Goal: Navigation & Orientation: Find specific page/section

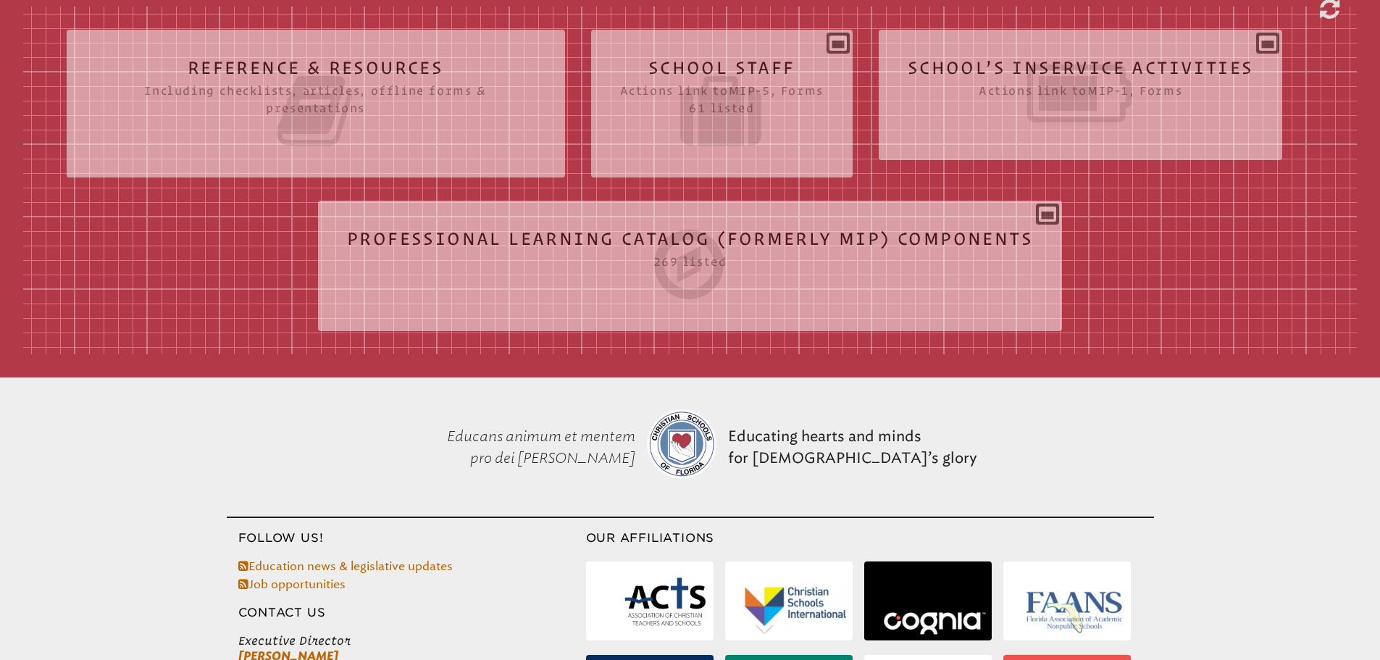
scroll to position [507, 0]
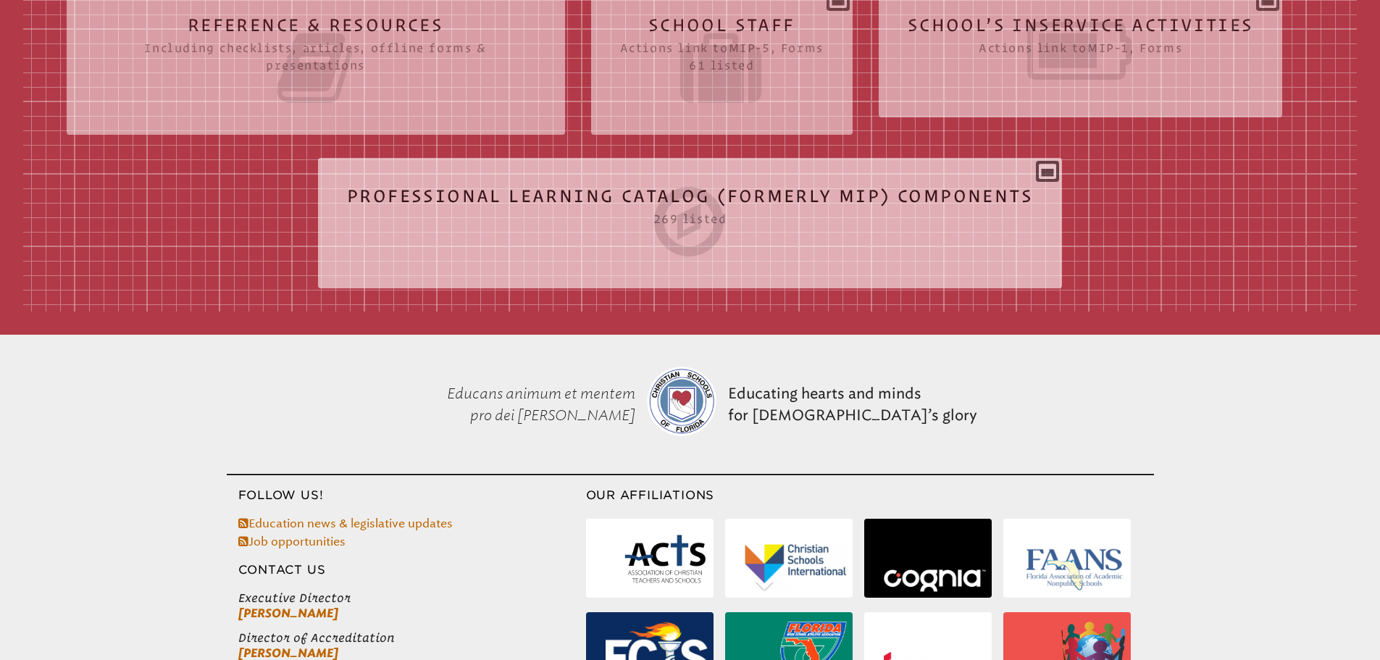
click at [910, 193] on icon at bounding box center [690, 221] width 686 height 81
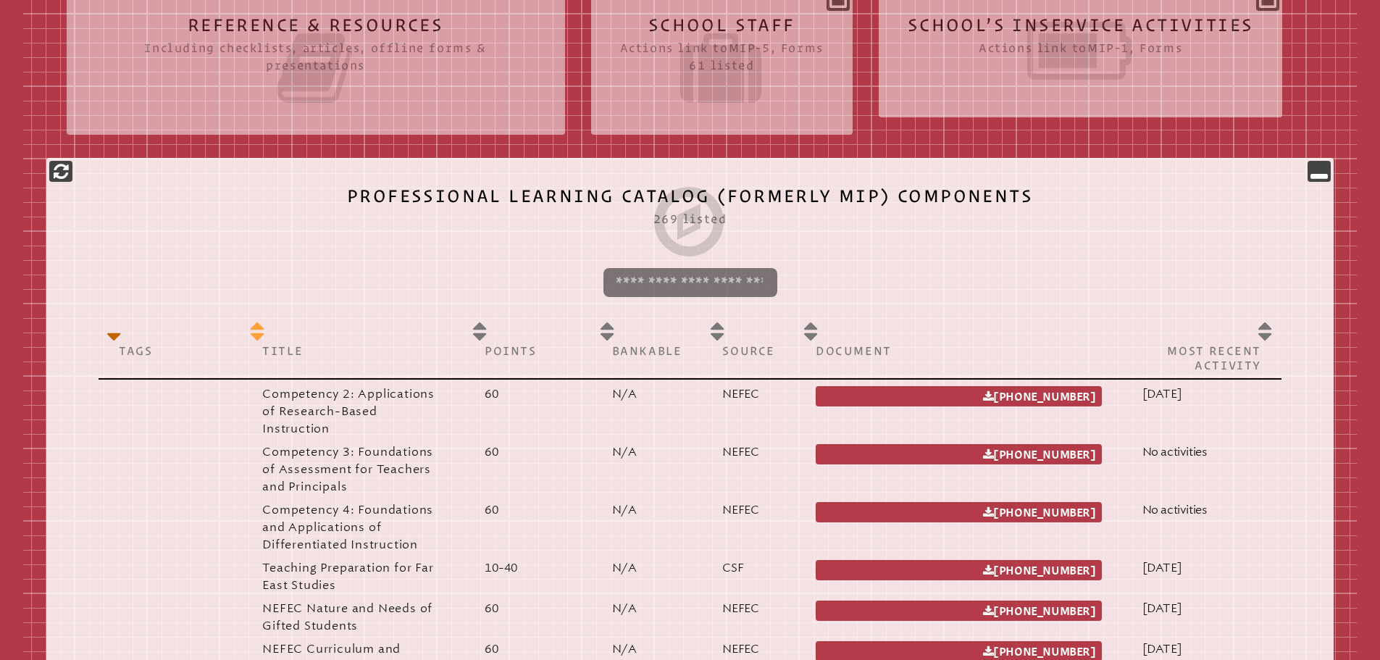
click at [304, 350] on p "Title" at bounding box center [353, 350] width 182 height 14
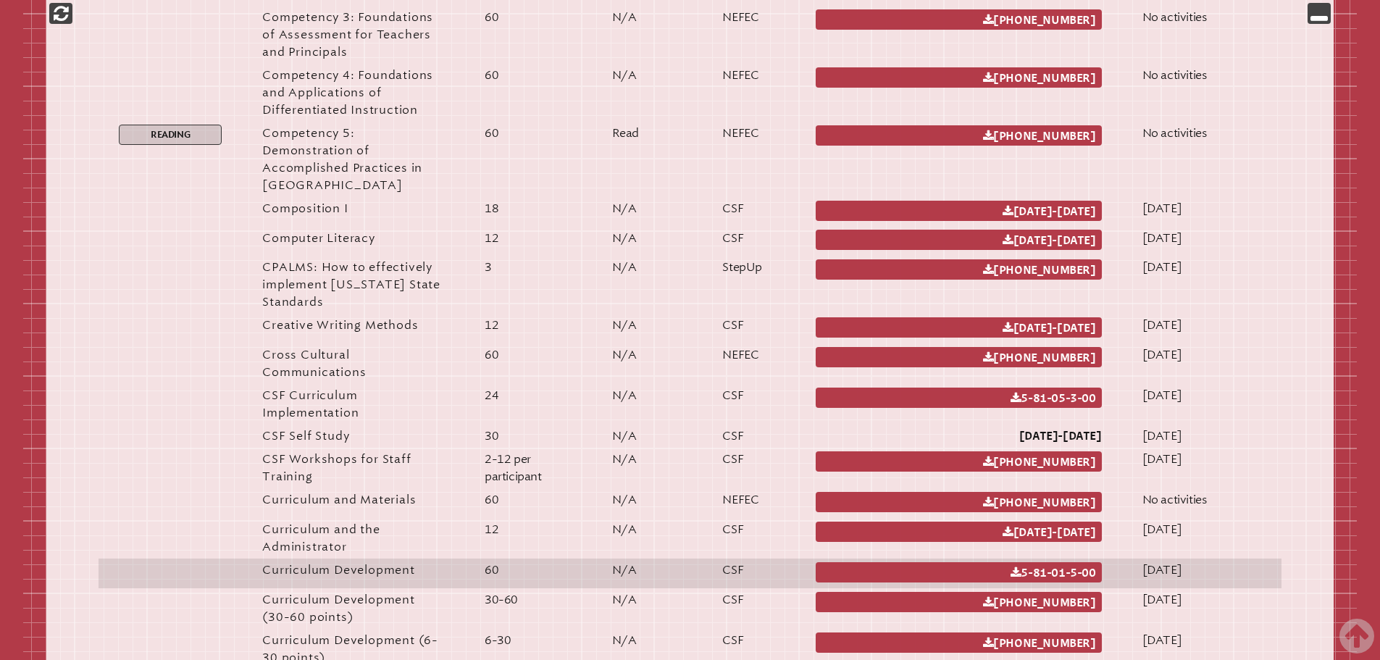
scroll to position [2028, 0]
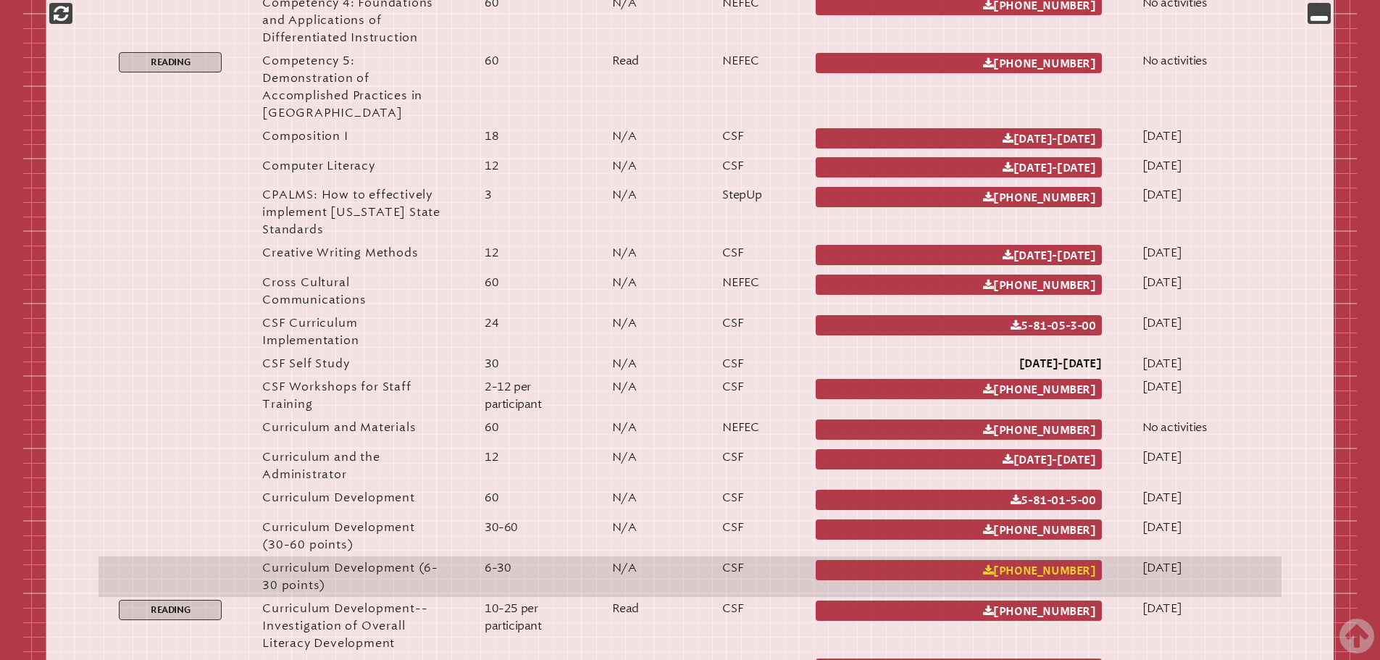
click at [1049, 560] on link "2 007 007 [PHONE_NUMBER]" at bounding box center [958, 570] width 286 height 20
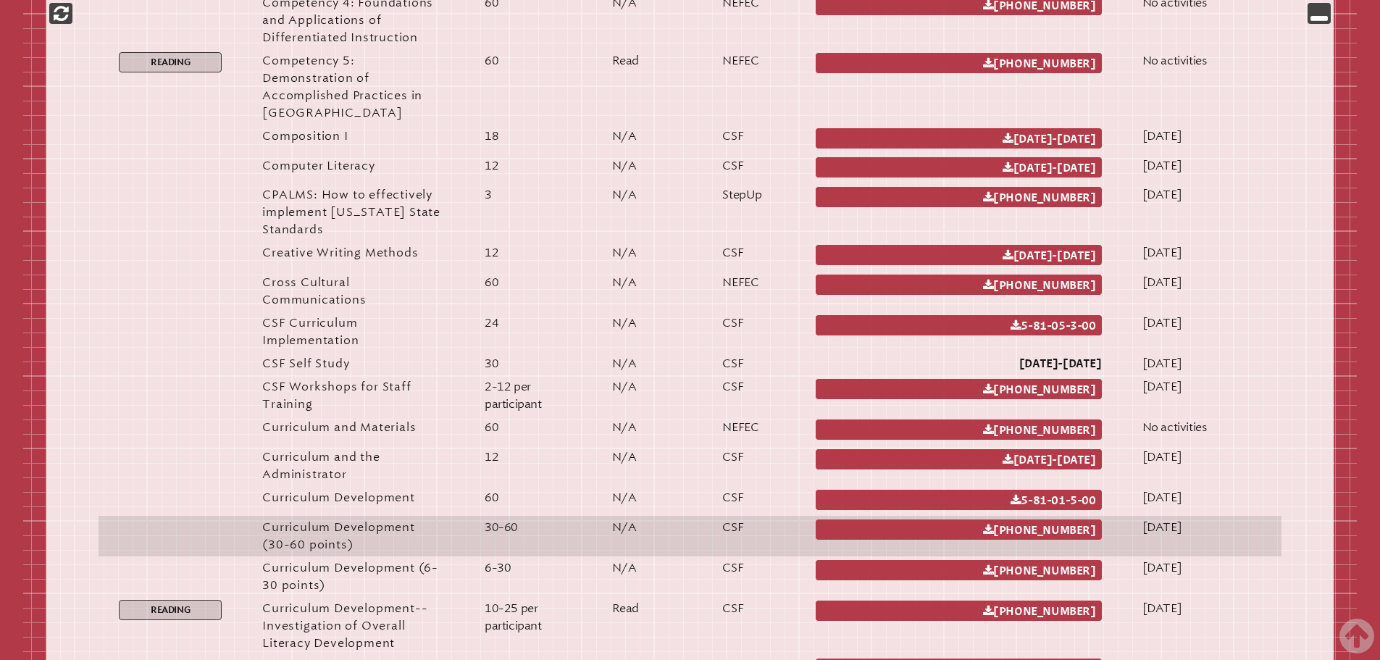
scroll to position [2100, 0]
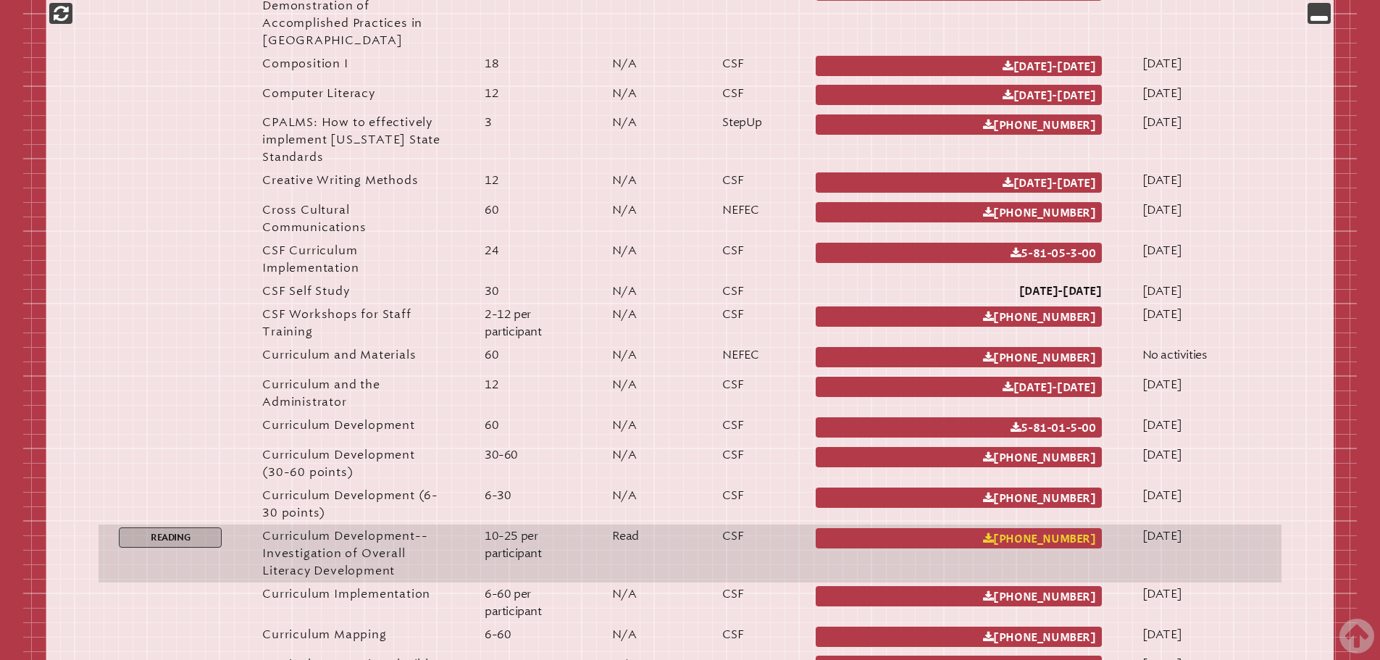
click at [1046, 528] on link "2 007 006 [PHONE_NUMBER]" at bounding box center [958, 538] width 286 height 20
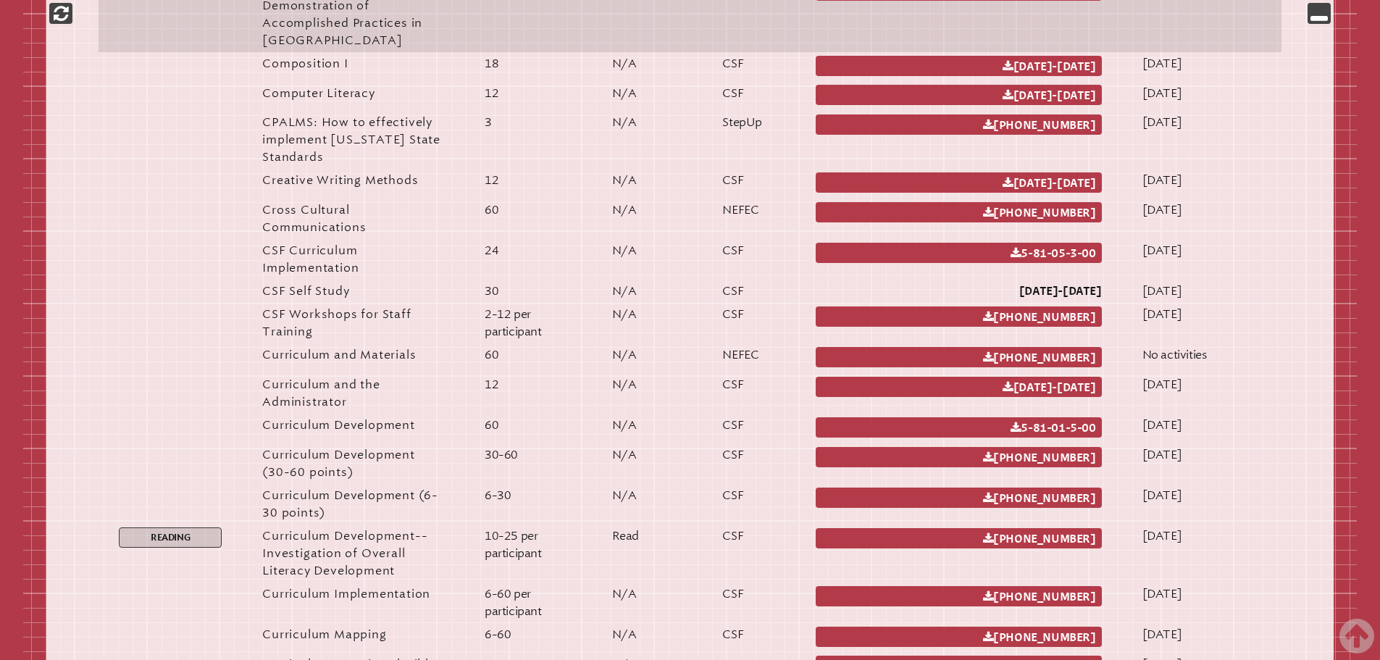
click at [128, 33] on td "Reading" at bounding box center [169, 14] width 143 height 75
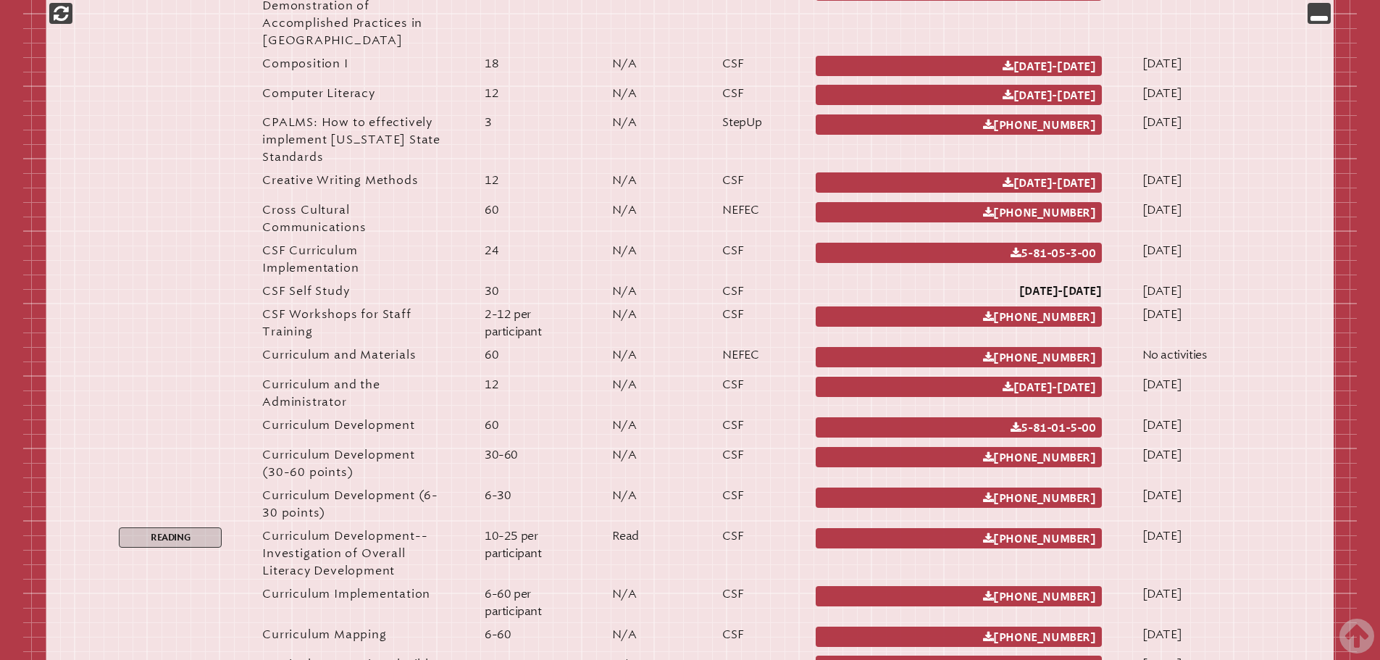
click at [1328, 22] on p at bounding box center [1318, 13] width 23 height 21
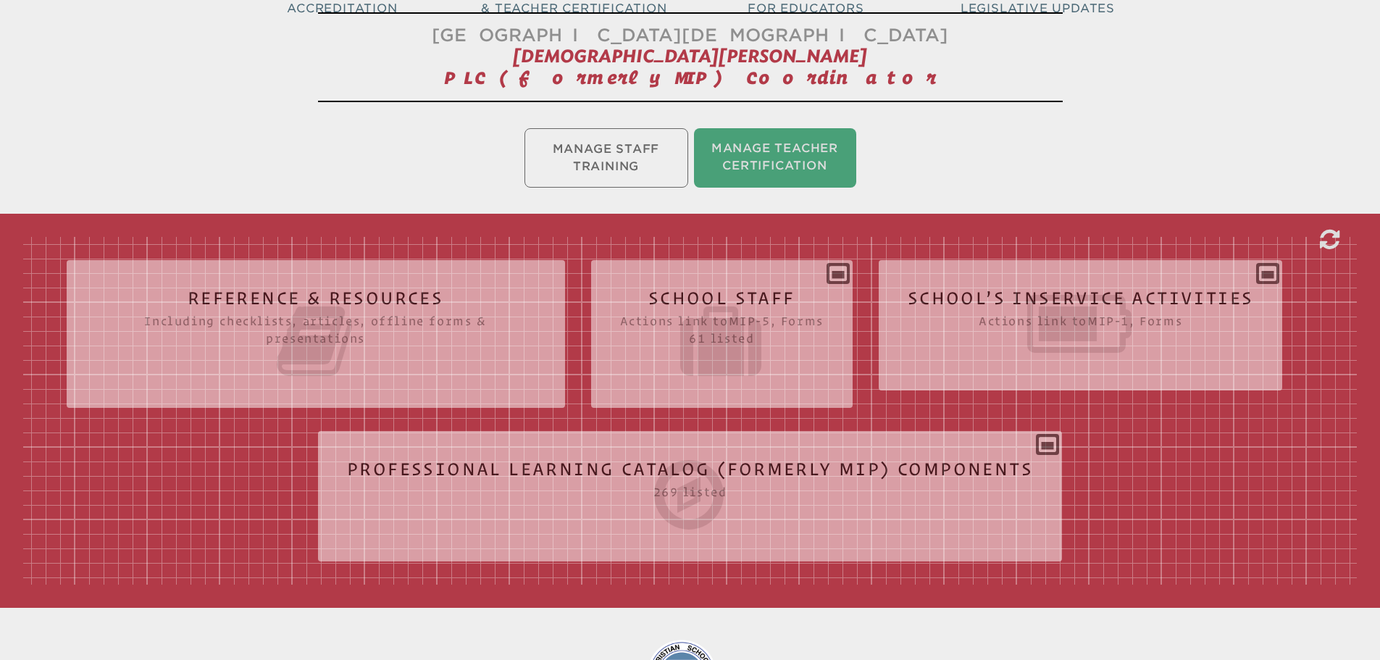
scroll to position [137, 0]
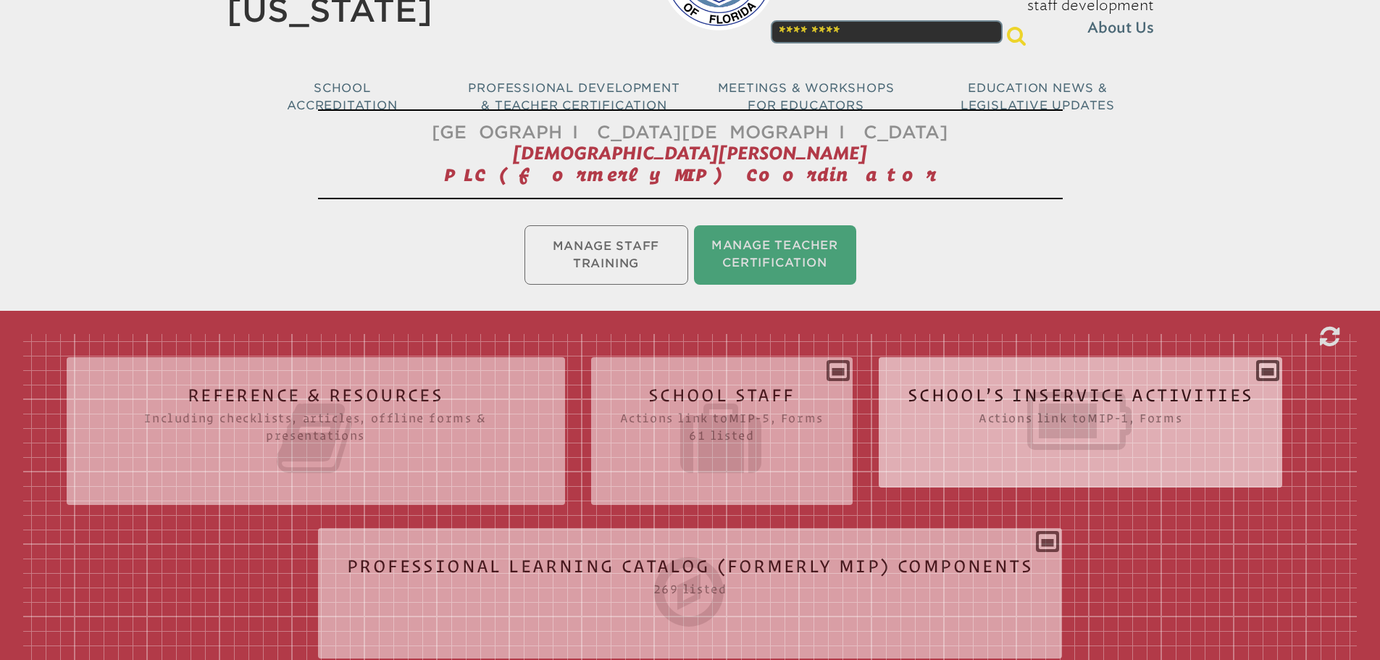
click at [1265, 372] on div "School’s Inservice Activities Actions link to mip-1 , Forms Status Year # Title…" at bounding box center [1080, 417] width 404 height 96
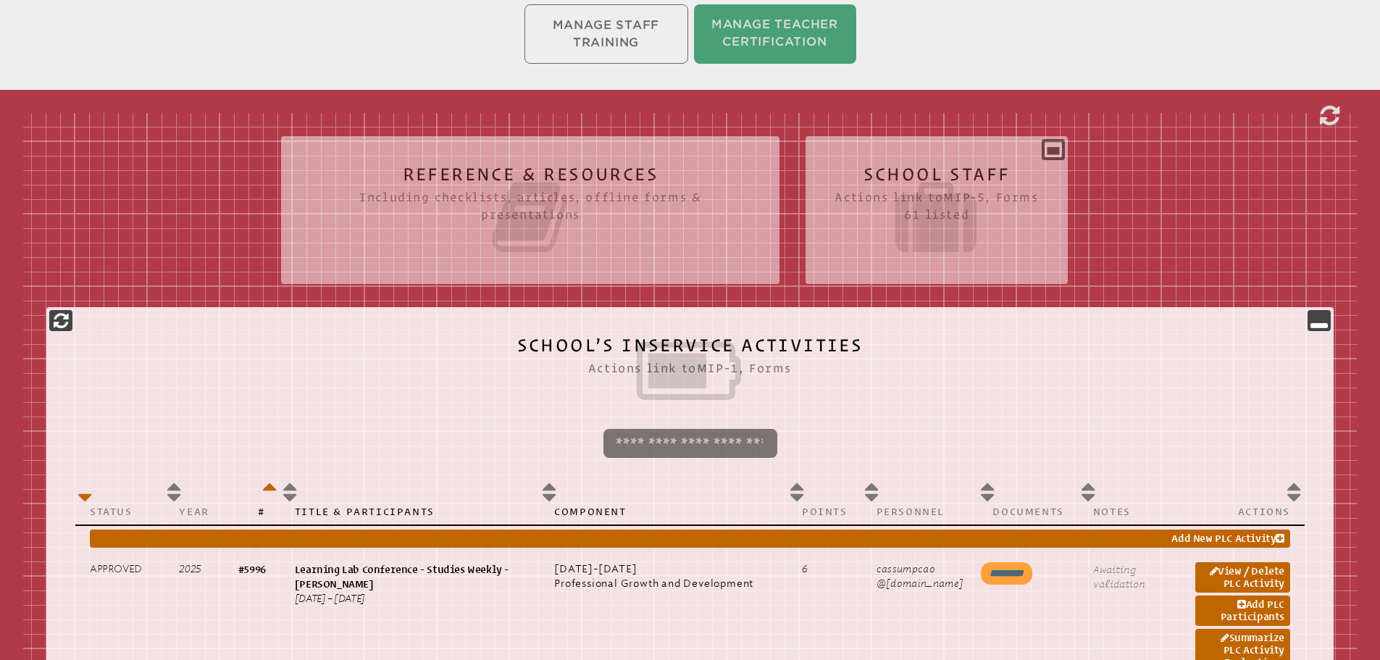
scroll to position [354, 0]
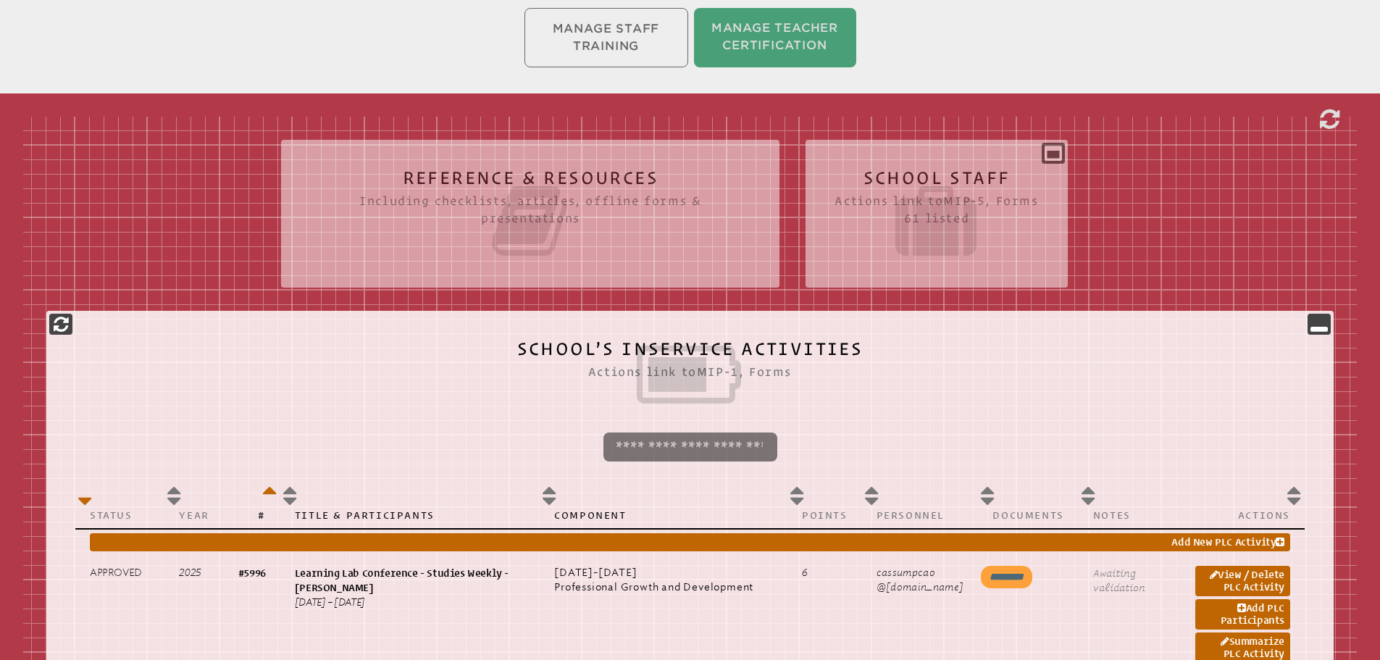
click at [1317, 323] on icon at bounding box center [1318, 323] width 17 height 17
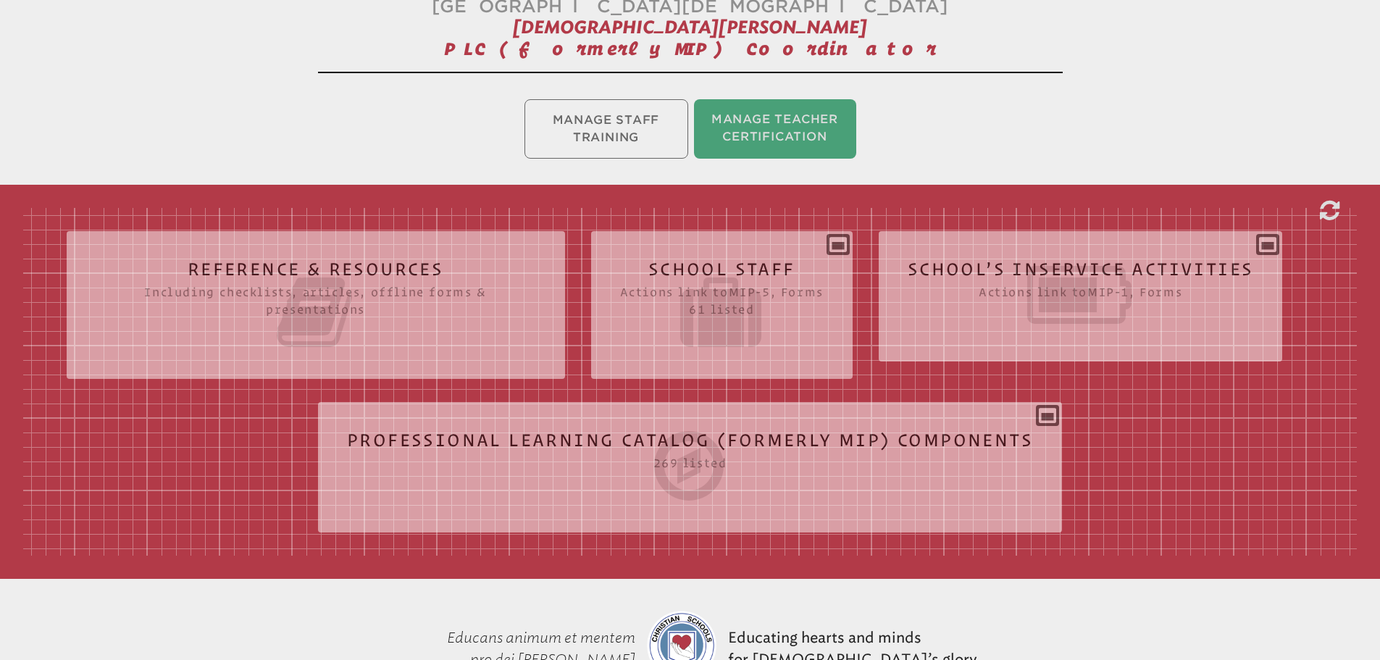
scroll to position [209, 0]
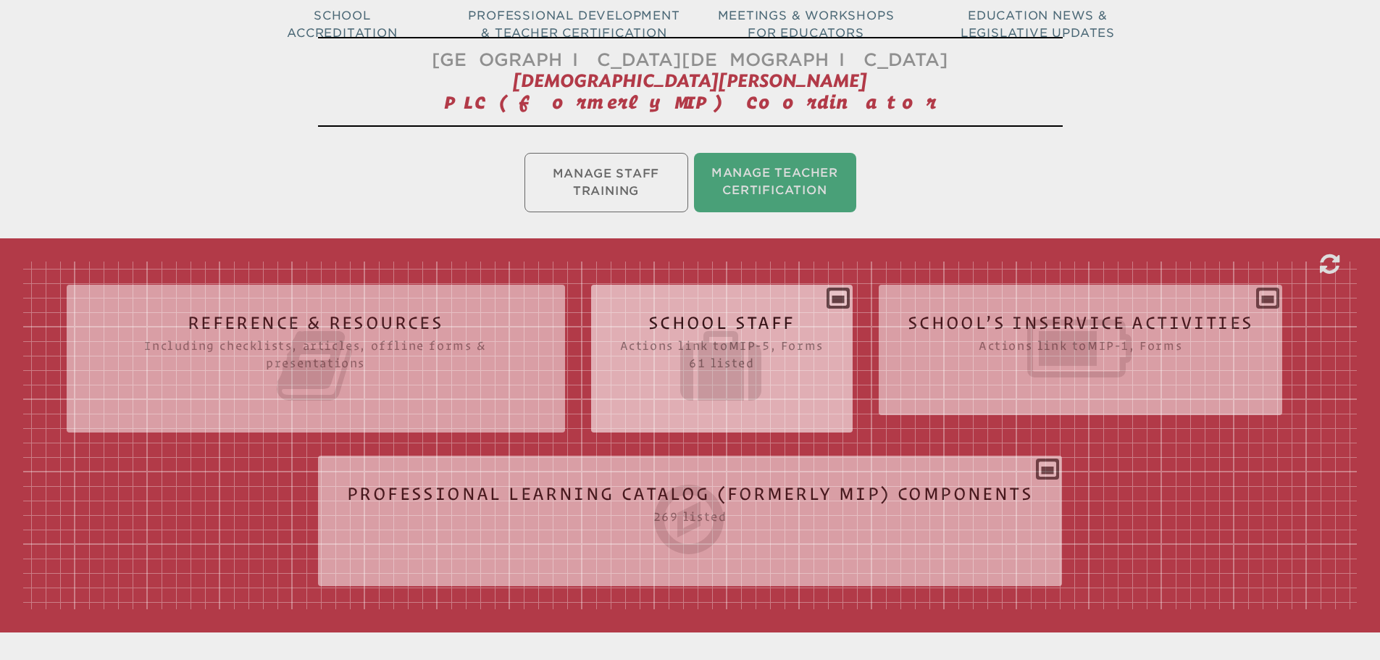
click at [847, 302] on div "School Staff Actions link to mip-5 , Forms 61 listed Report (for printing & exp…" at bounding box center [721, 352] width 261 height 113
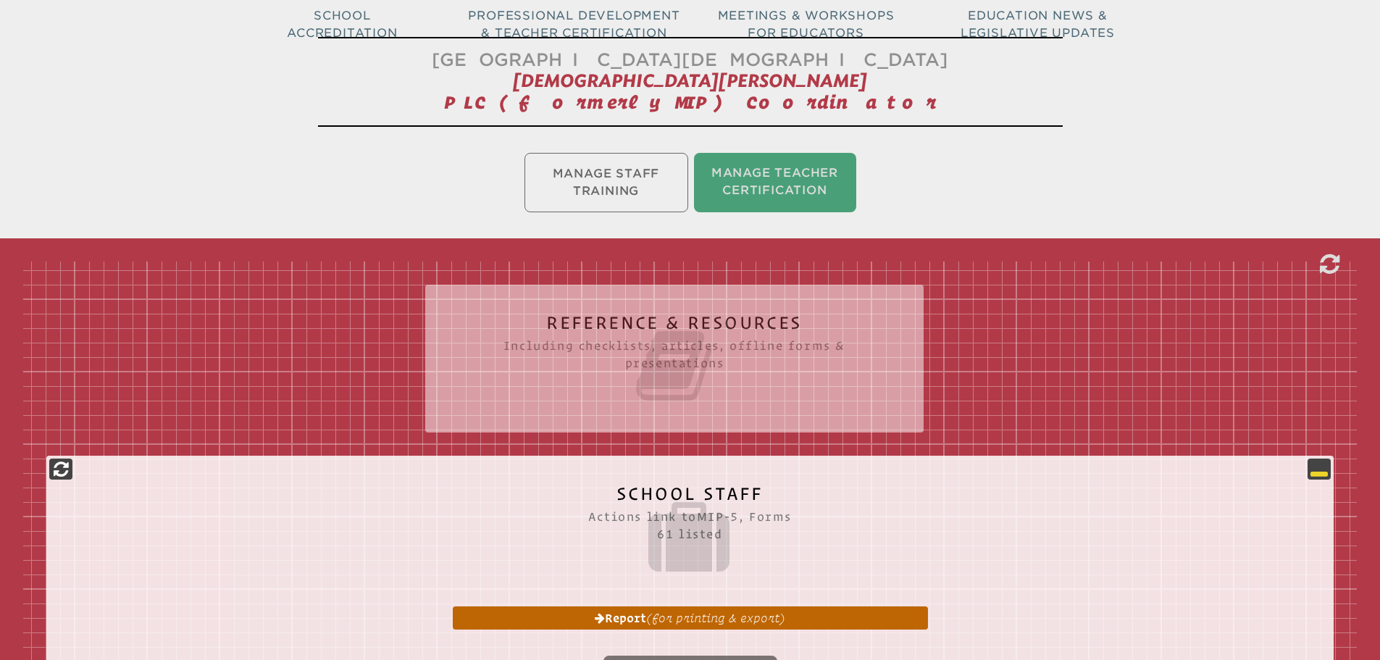
click at [1324, 463] on icon at bounding box center [1318, 468] width 17 height 17
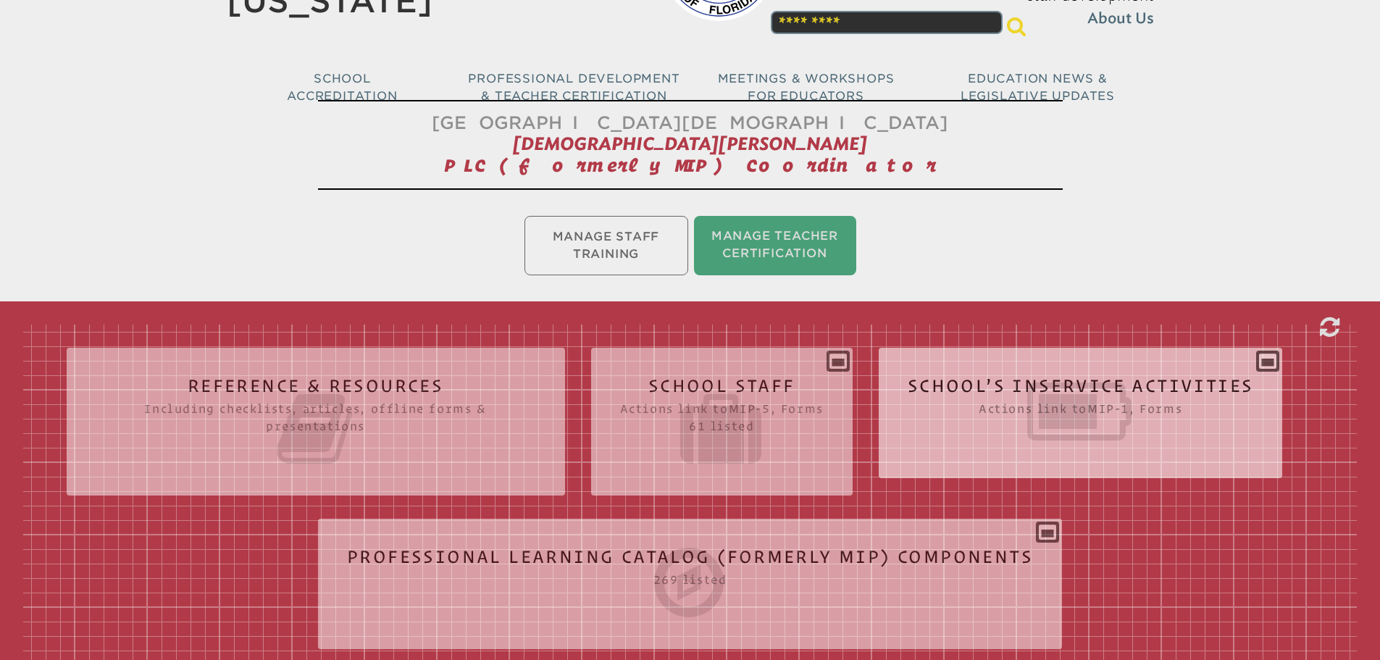
scroll to position [0, 0]
